Goal: Task Accomplishment & Management: Complete application form

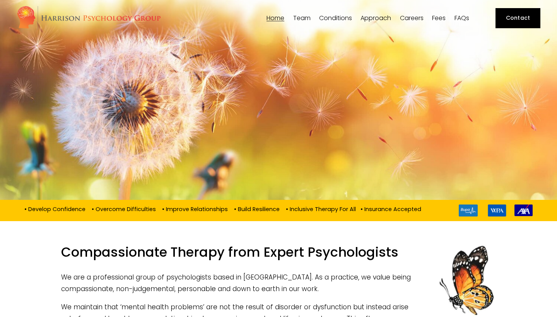
click at [306, 19] on span "Team" at bounding box center [301, 18] width 17 height 6
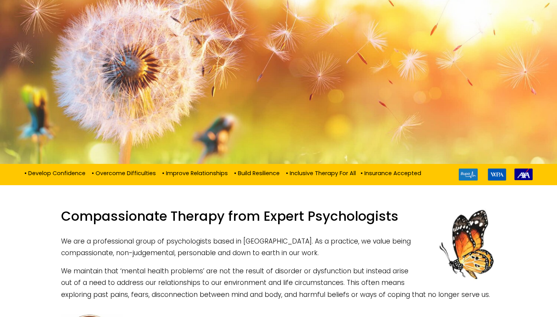
scroll to position [41, 0]
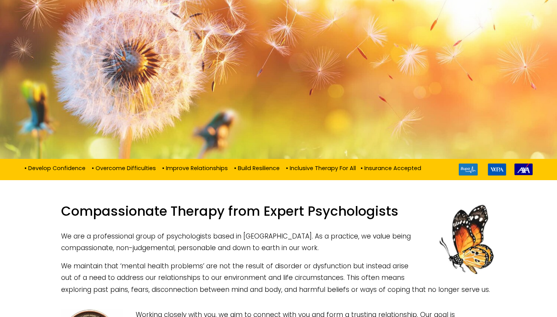
click at [0, 0] on span "[PERSON_NAME]" at bounding box center [0, 0] width 0 height 0
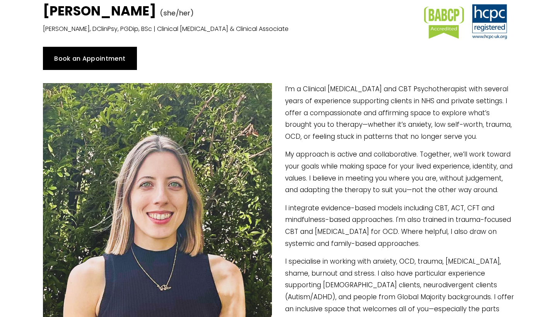
scroll to position [30, 0]
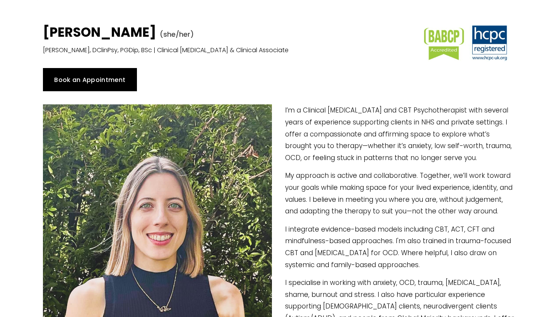
click at [104, 80] on link "Book an Appointment" at bounding box center [90, 79] width 94 height 23
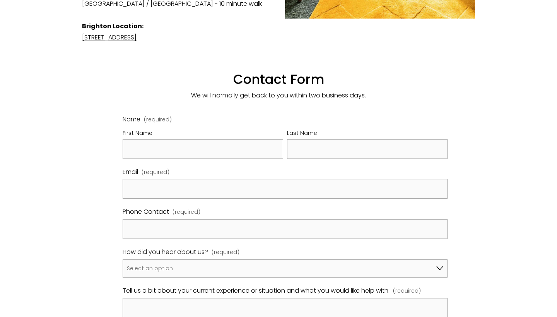
scroll to position [375, 0]
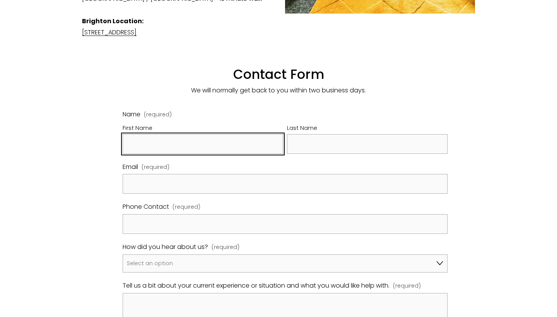
type input "S"
type input "Anjali"
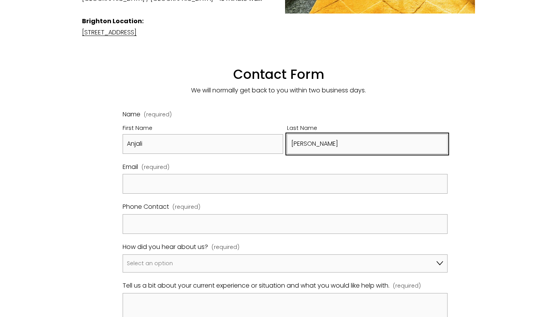
type input "Patel"
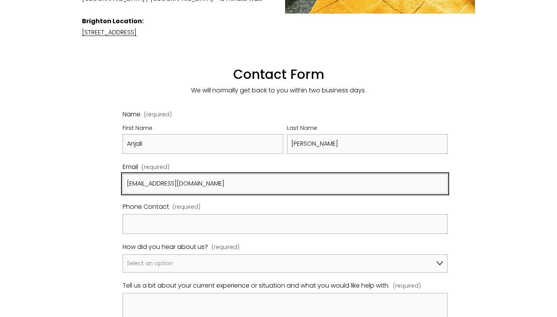
type input "anjalipatel.anj03@gmail.com"
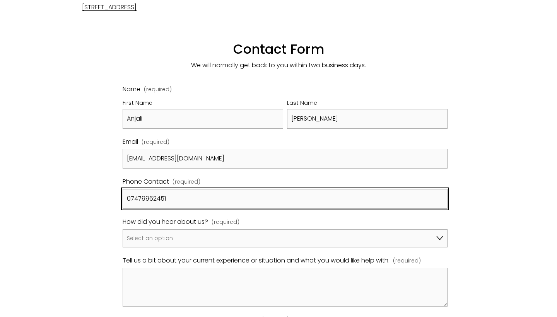
scroll to position [456, 0]
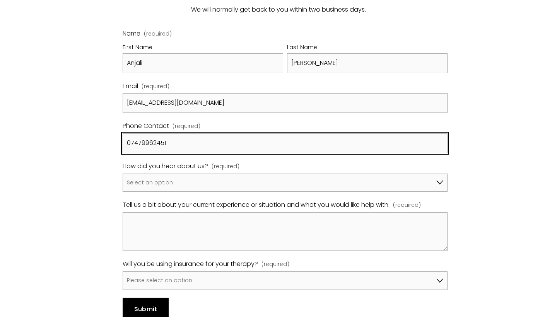
type input "07479962451"
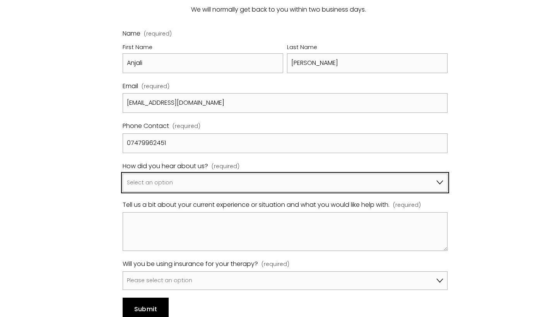
select select "Bupa Website"
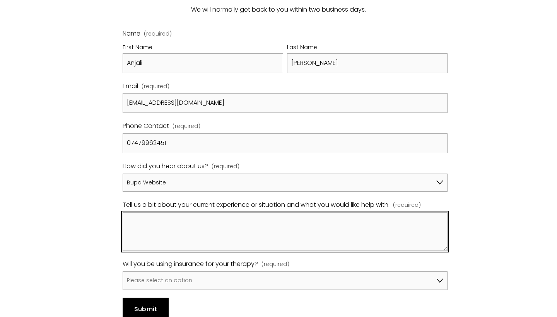
click at [161, 212] on textarea "Tell us a bit about your current experience or situation and what you would lik…" at bounding box center [285, 231] width 325 height 39
paste textarea "Hi, I hope you're well. I'd desperately like to book a consultation/appointment…"
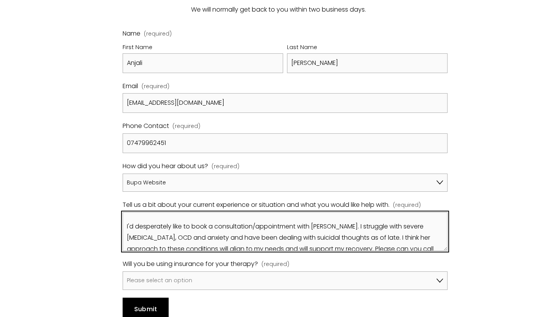
scroll to position [40, 0]
drag, startPoint x: 324, startPoint y: 204, endPoint x: 383, endPoint y: 205, distance: 59.6
click at [383, 212] on textarea "Hi, I hope you're well. I'd desperately like to book a consultation/appointment…" at bounding box center [285, 231] width 325 height 39
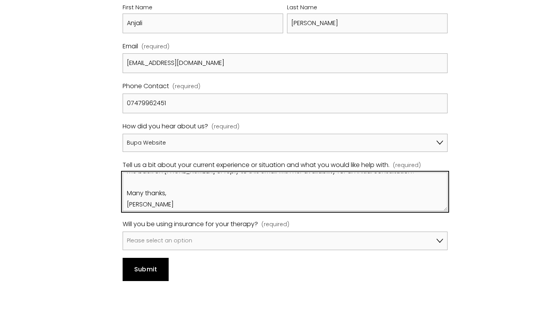
scroll to position [539, 0]
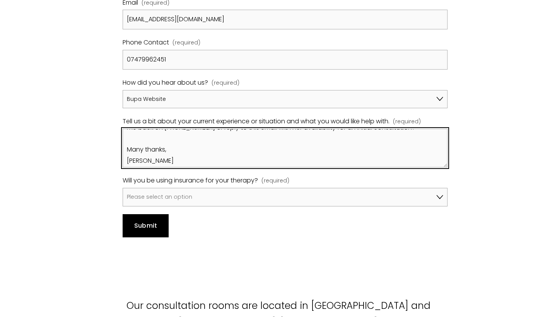
type textarea "Hi, I hope you're well. I'd desperately like to book a consultation/appointment…"
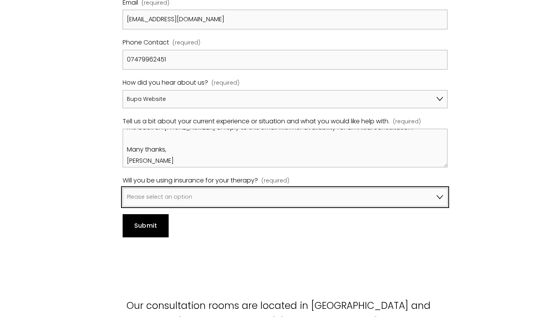
select select "Yes, I will be using Bupa"
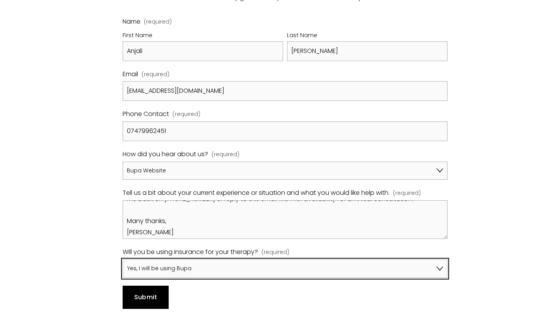
scroll to position [464, 0]
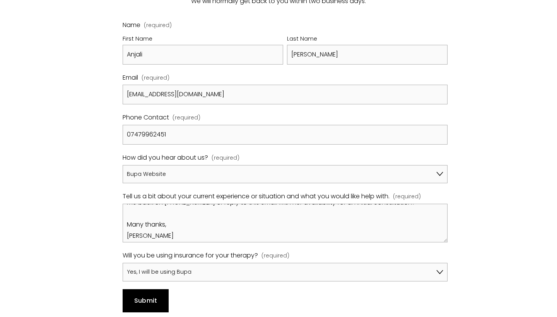
click at [149, 296] on span "Submit" at bounding box center [145, 300] width 23 height 9
